Goal: Task Accomplishment & Management: Use online tool/utility

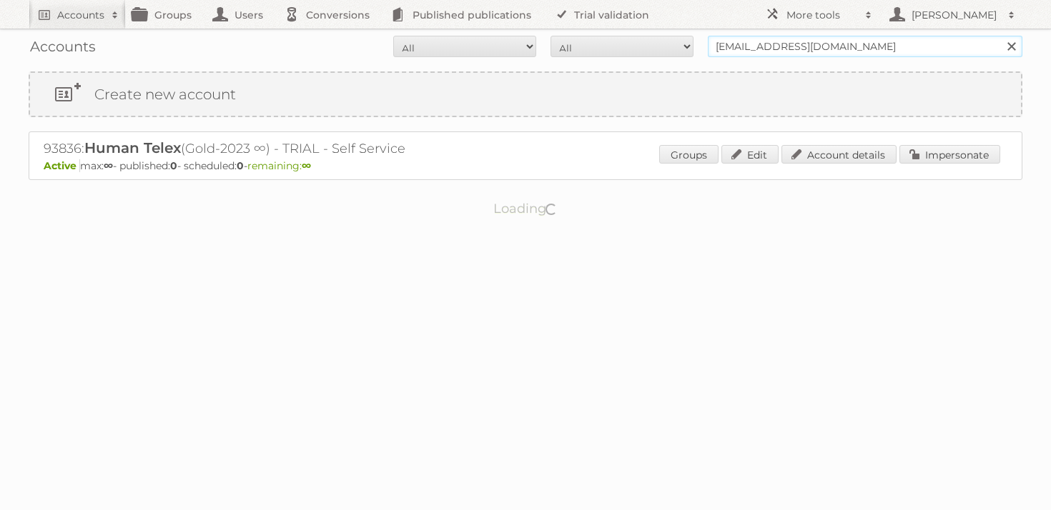
click at [805, 51] on input "[EMAIL_ADDRESS][DOMAIN_NAME]" at bounding box center [865, 46] width 314 height 21
type input "maxroy"
click at [1000, 36] on input "Search" at bounding box center [1010, 46] width 21 height 21
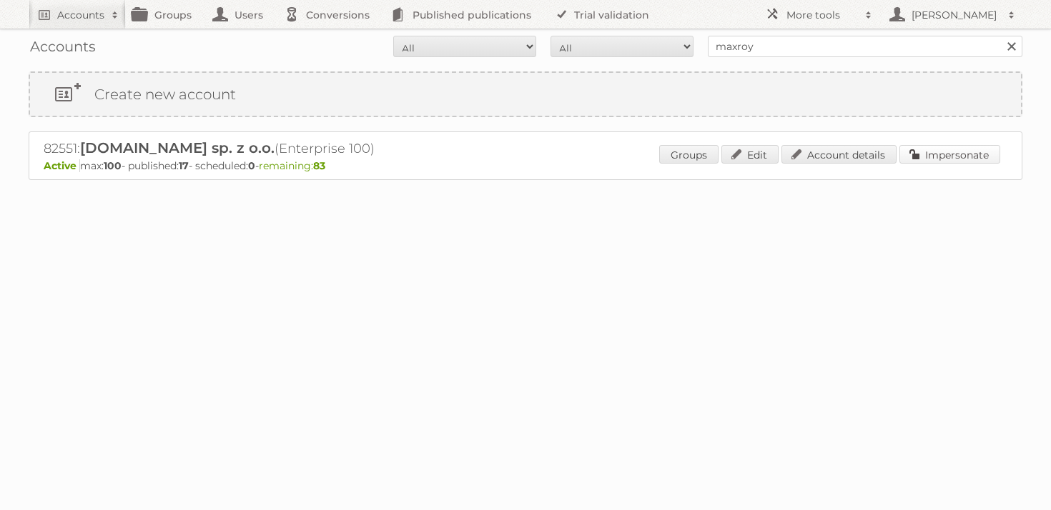
click at [946, 157] on link "Impersonate" at bounding box center [949, 154] width 101 height 19
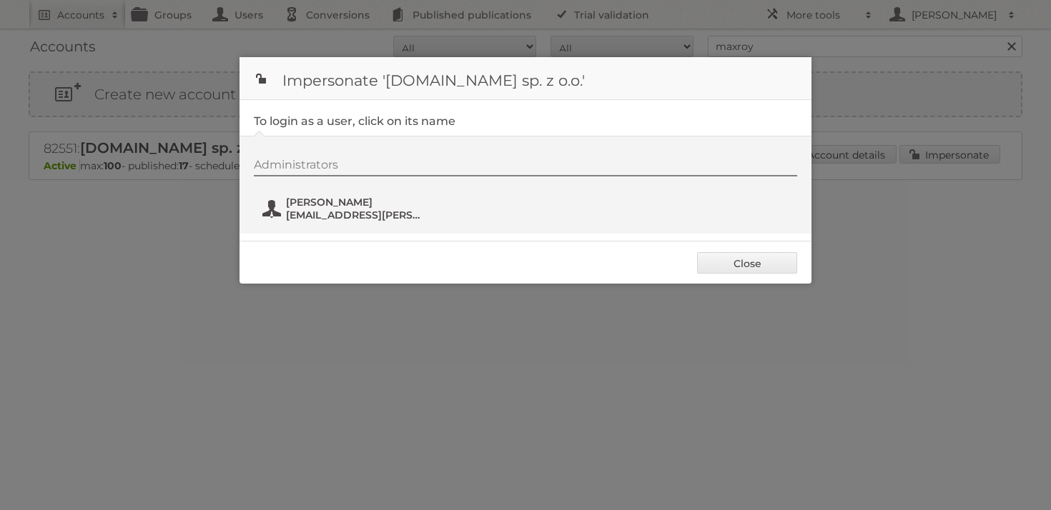
click at [358, 205] on span "[PERSON_NAME]" at bounding box center [355, 202] width 139 height 13
